Goal: Information Seeking & Learning: Learn about a topic

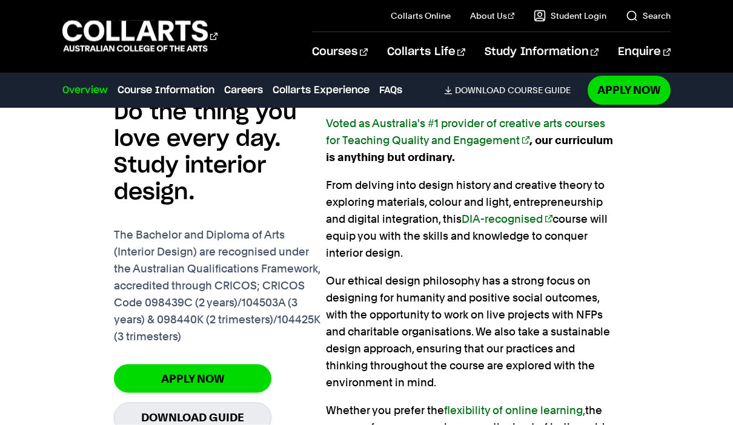
scroll to position [798, 0]
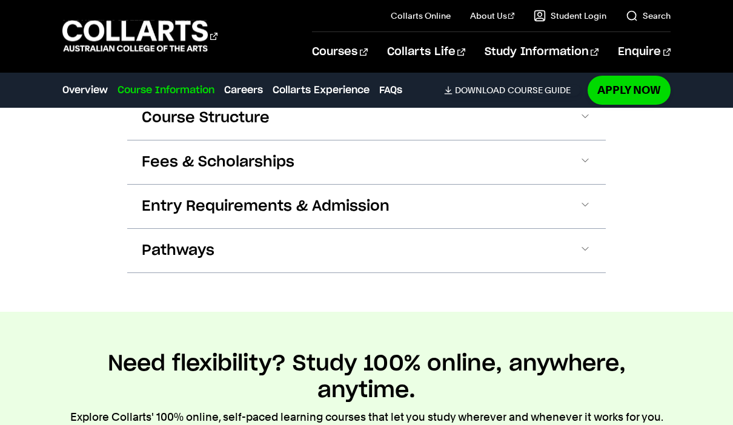
click at [598, 170] on button "Fees & Scholarships" at bounding box center [366, 163] width 479 height 44
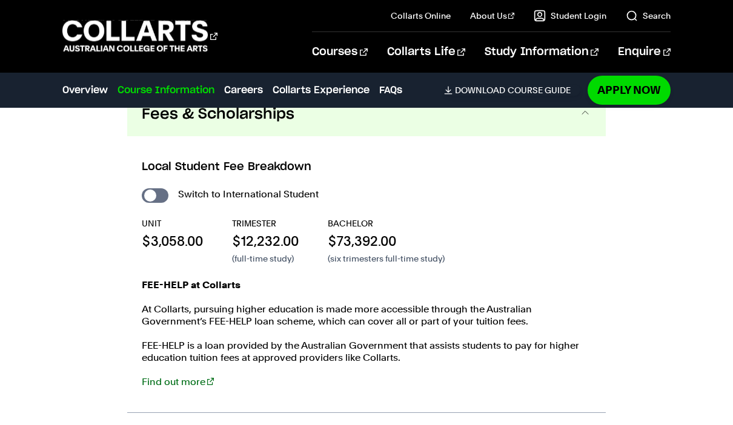
scroll to position [1620, 0]
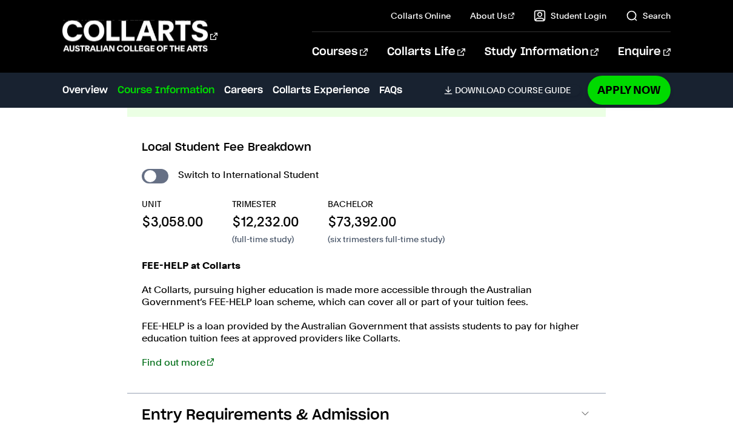
click at [159, 184] on input "International Student" at bounding box center [155, 176] width 27 height 15
checkbox input "true"
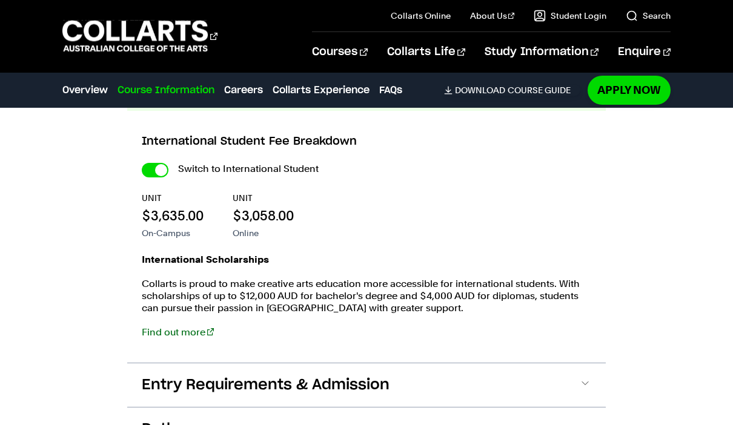
scroll to position [1639, 0]
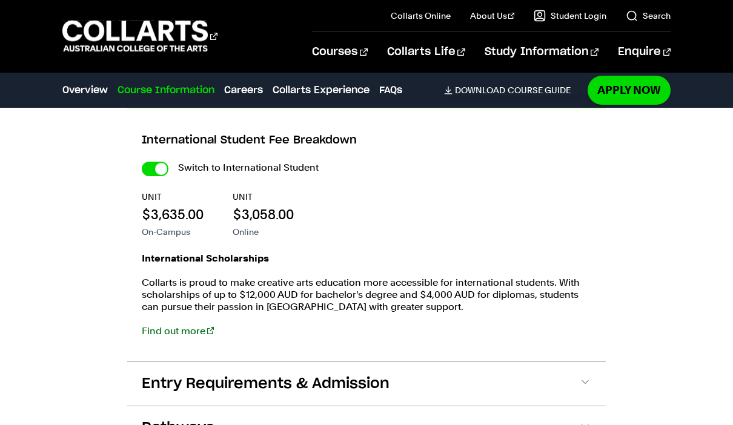
click at [159, 176] on input "International Student" at bounding box center [155, 169] width 27 height 15
checkbox input "false"
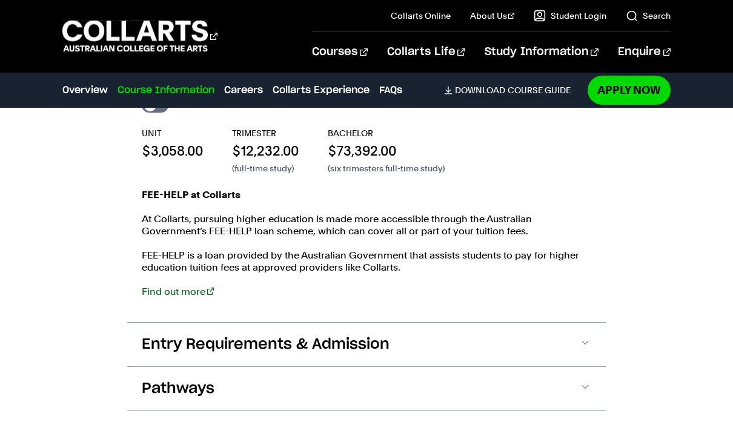
click at [165, 113] on input "International Student" at bounding box center [155, 105] width 27 height 15
checkbox input "true"
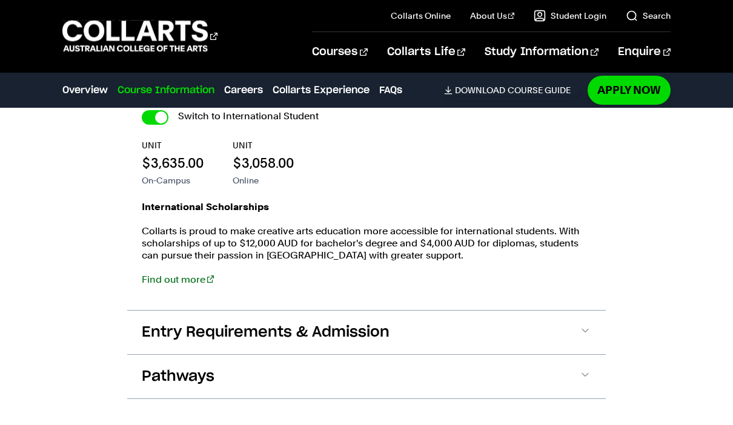
click at [154, 125] on input "International Student" at bounding box center [155, 117] width 27 height 15
checkbox input "false"
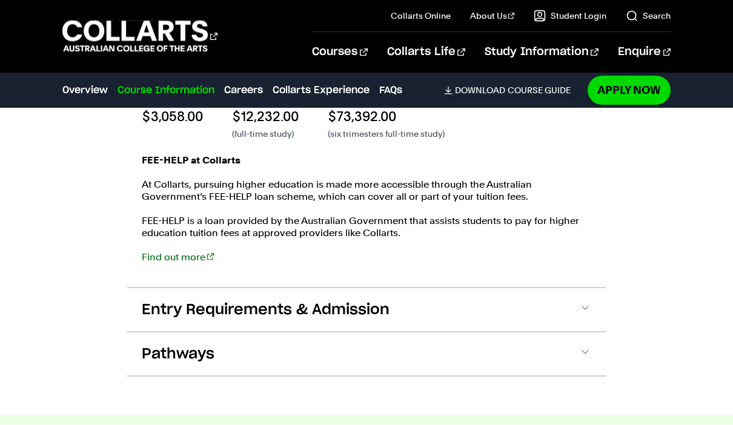
scroll to position [1726, 0]
click at [538, 373] on button "Pathways" at bounding box center [366, 354] width 479 height 44
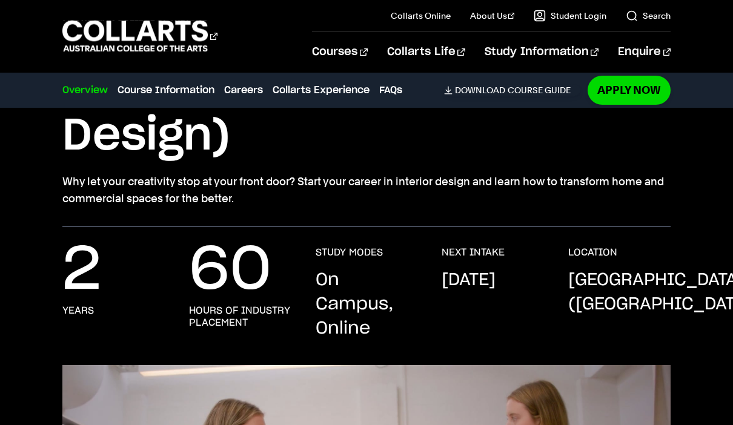
scroll to position [0, 0]
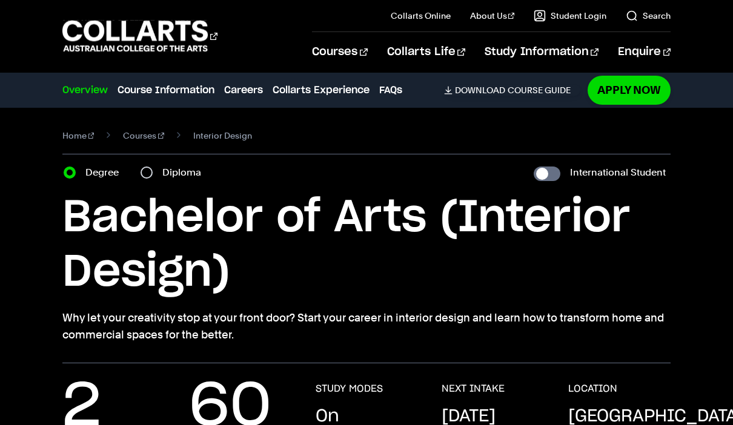
scroll to position [1691, 0]
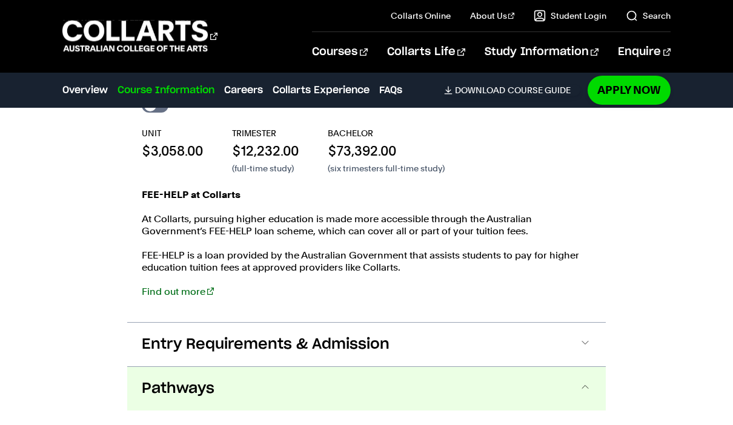
scroll to position [1620, 0]
